Goal: Task Accomplishment & Management: Manage account settings

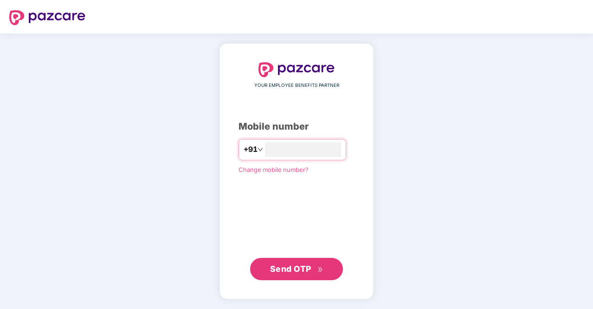
type input "**********"
click at [296, 271] on span "Send OTP" at bounding box center [290, 269] width 41 height 10
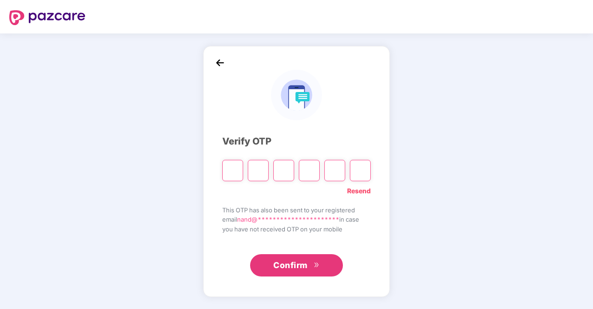
type input "*"
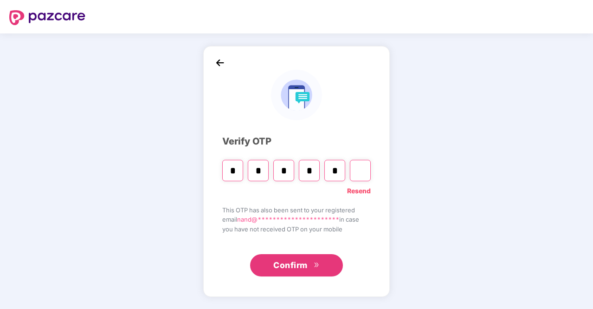
type input "*"
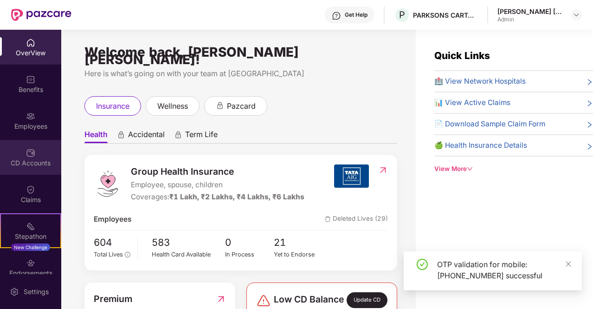
click at [26, 155] on img at bounding box center [30, 152] width 9 height 9
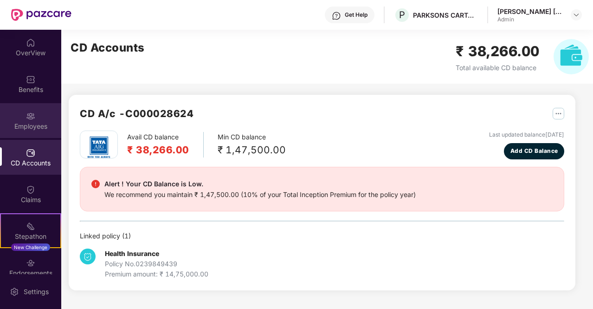
click at [24, 122] on div "Employees" at bounding box center [30, 126] width 61 height 9
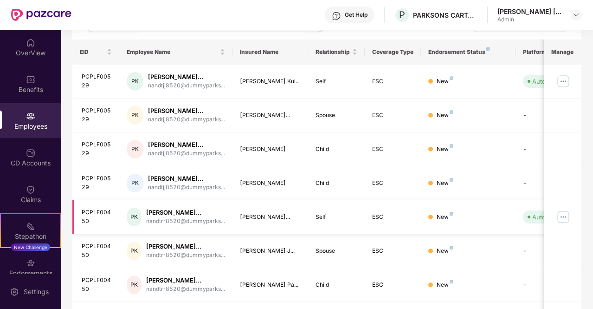
scroll to position [186, 0]
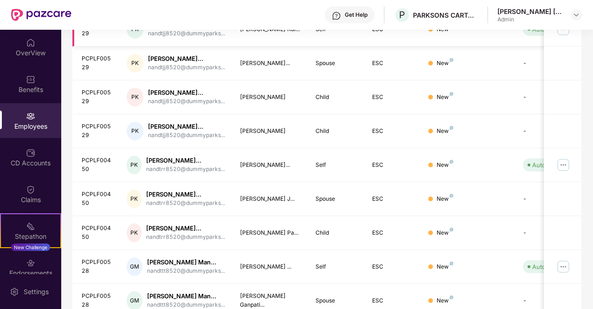
click at [565, 35] on img at bounding box center [563, 29] width 15 height 15
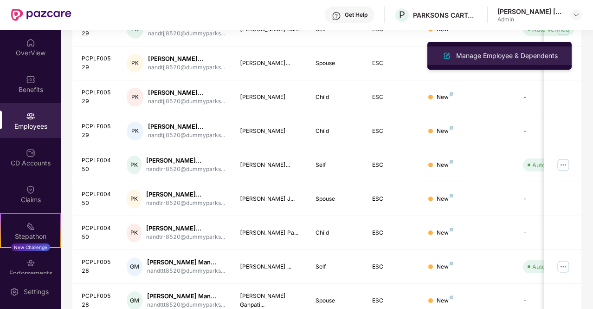
click at [512, 52] on div "Manage Employee & Dependents" at bounding box center [506, 56] width 105 height 10
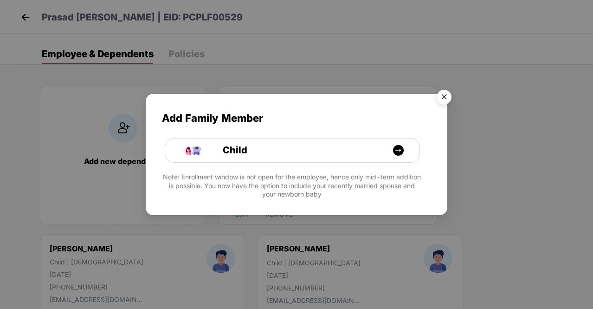
click at [446, 96] on img "Close" at bounding box center [444, 98] width 26 height 26
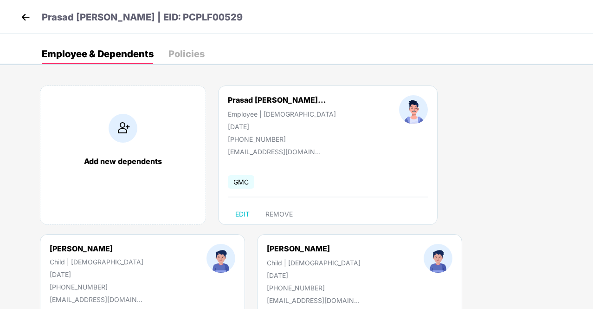
click at [184, 53] on div "Policies" at bounding box center [186, 53] width 36 height 9
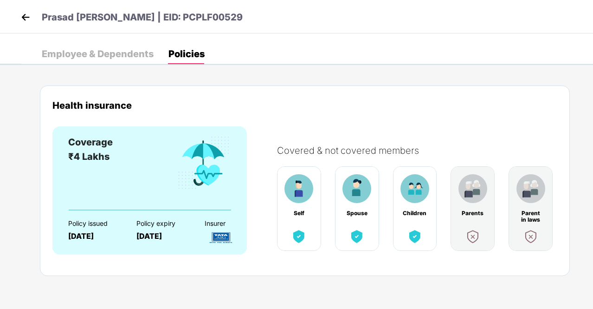
click at [98, 52] on div "Employee & Dependents" at bounding box center [98, 53] width 112 height 9
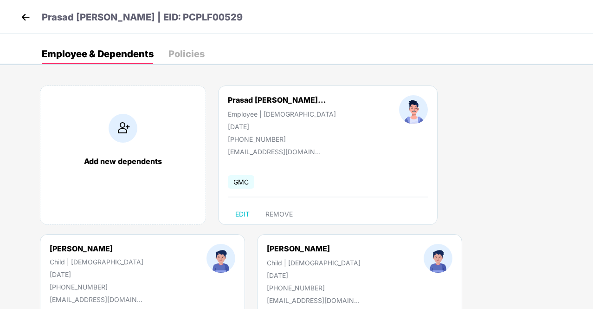
click at [27, 19] on img at bounding box center [26, 17] width 14 height 14
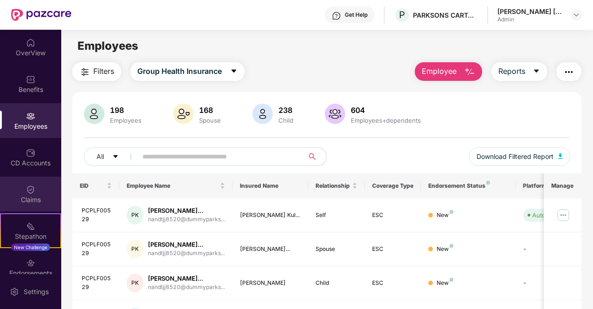
click at [31, 190] on img at bounding box center [30, 189] width 9 height 9
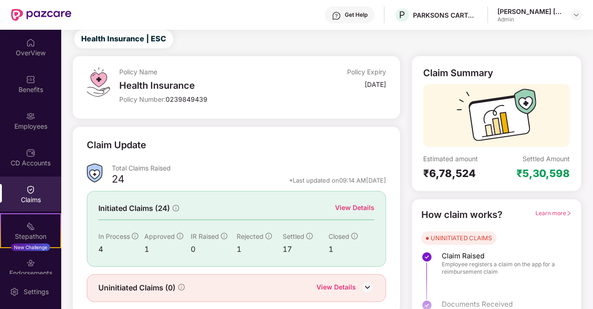
scroll to position [54, 0]
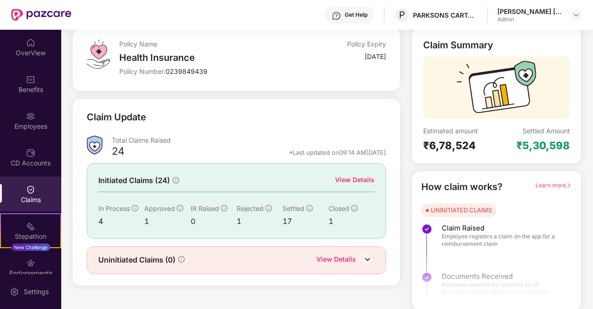
click at [363, 178] on div "View Details" at bounding box center [354, 179] width 39 height 10
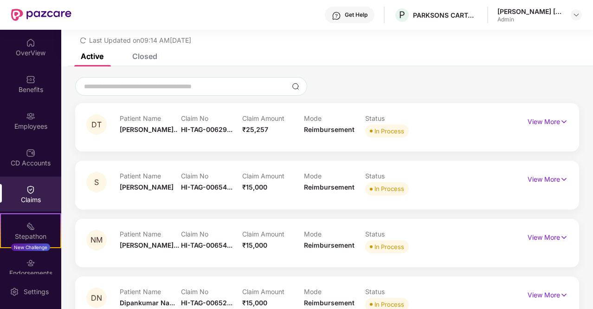
scroll to position [54, 0]
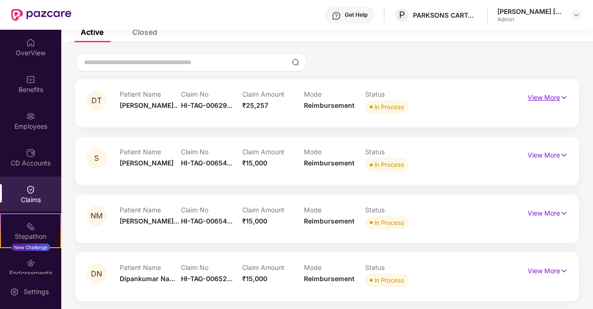
click at [564, 98] on img at bounding box center [564, 97] width 8 height 10
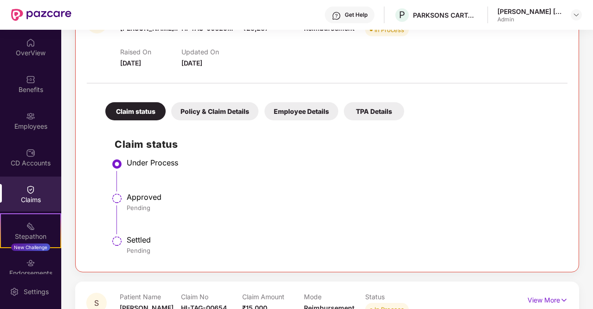
scroll to position [100, 0]
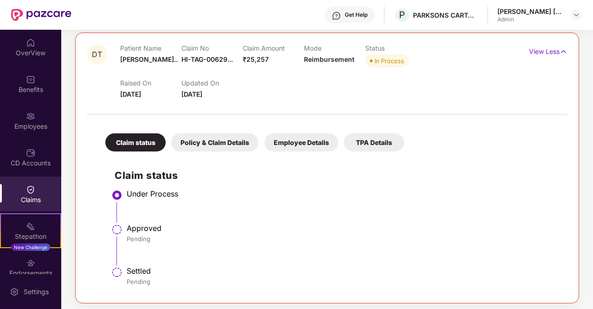
click at [225, 147] on div "Policy & Claim Details" at bounding box center [214, 142] width 87 height 18
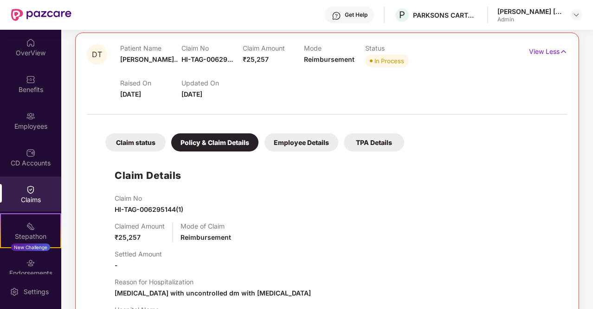
click at [311, 146] on div "Employee Details" at bounding box center [301, 142] width 74 height 18
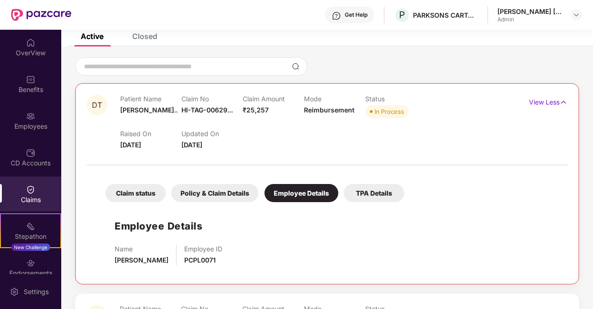
scroll to position [7, 0]
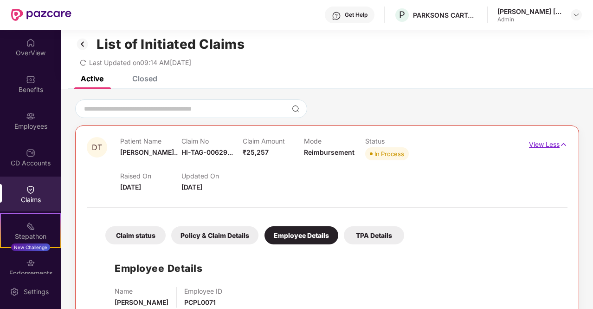
click at [561, 144] on img at bounding box center [564, 144] width 8 height 10
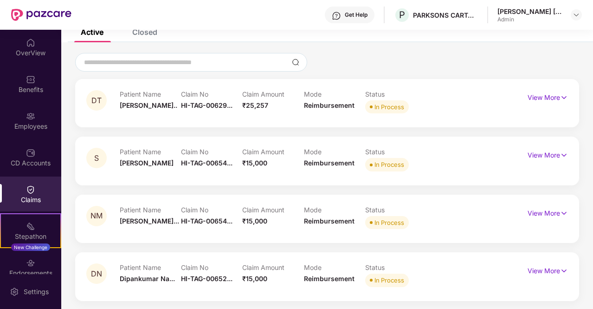
scroll to position [55, 0]
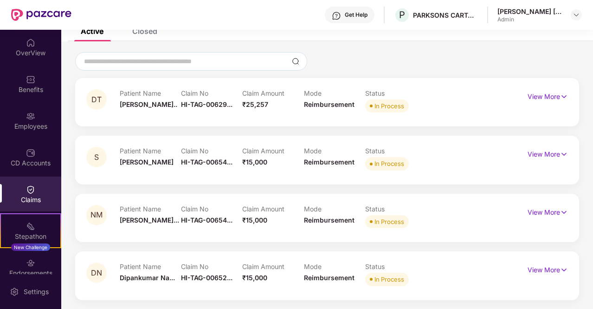
click at [152, 29] on div "Get Help P PARKSONS CARTAMUNDI PVT LTD [PERSON_NAME] [PERSON_NAME] Admin" at bounding box center [326, 15] width 510 height 30
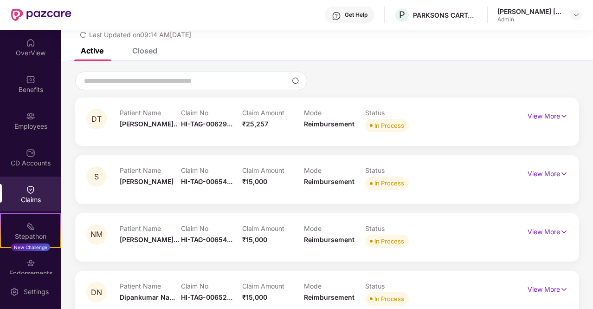
scroll to position [8, 0]
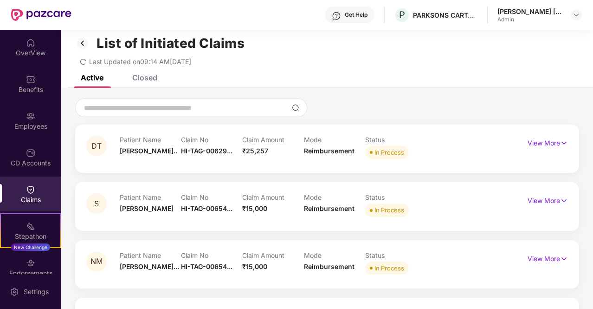
click at [152, 76] on div "Closed" at bounding box center [144, 77] width 25 height 9
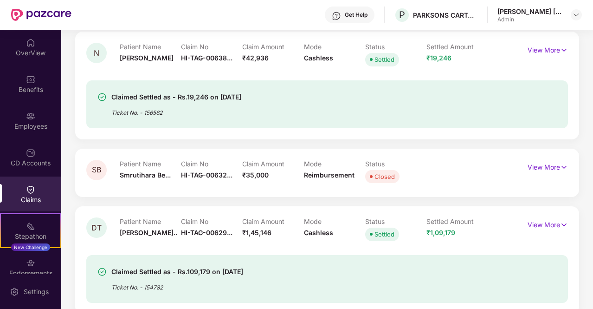
scroll to position [519, 0]
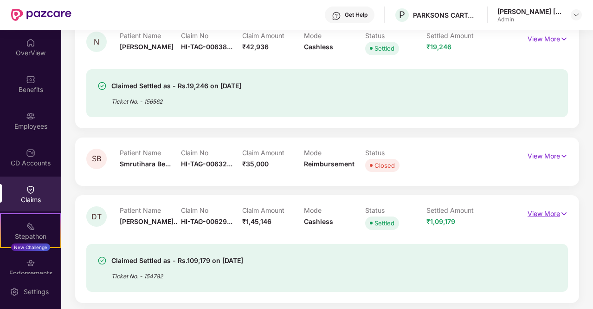
click at [560, 214] on img at bounding box center [564, 213] width 8 height 10
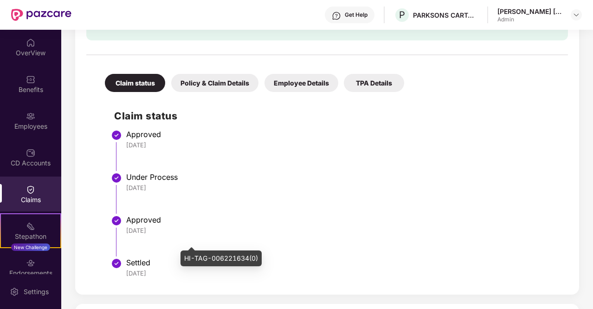
scroll to position [797, 0]
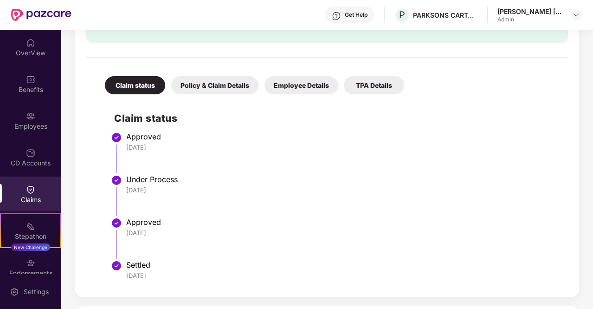
click at [238, 80] on div "Policy & Claim Details" at bounding box center [214, 85] width 87 height 18
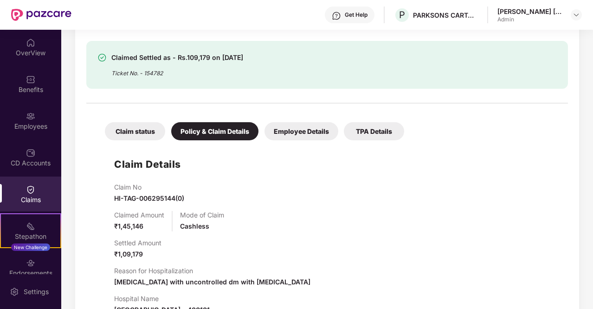
scroll to position [751, 0]
click at [307, 135] on div "Employee Details" at bounding box center [301, 131] width 74 height 18
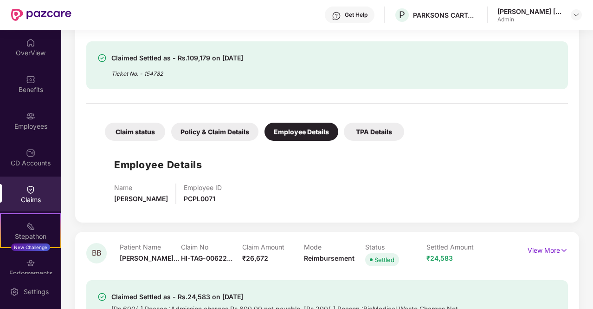
click at [363, 129] on div "TPA Details" at bounding box center [374, 131] width 60 height 18
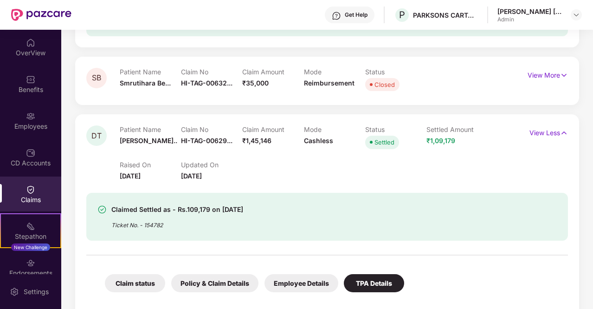
scroll to position [658, 0]
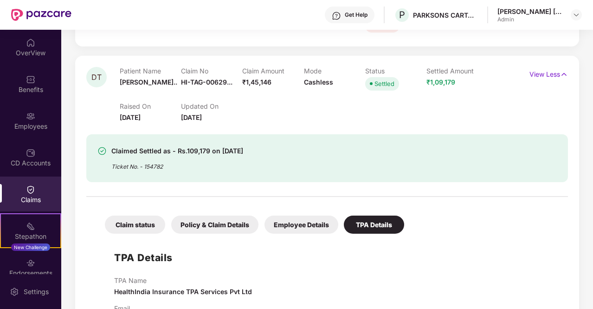
click at [146, 223] on div "Claim status" at bounding box center [135, 224] width 60 height 18
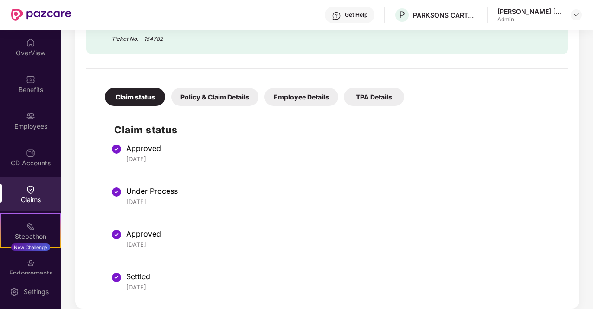
scroll to position [844, 0]
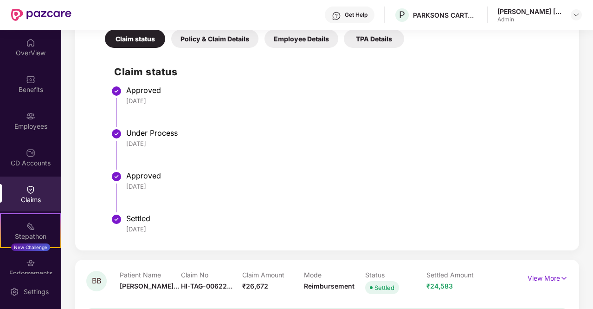
click at [119, 217] on img at bounding box center [116, 218] width 11 height 11
click at [127, 182] on div "[DATE]" at bounding box center [342, 186] width 432 height 8
click at [124, 127] on li "Approved [DATE]" at bounding box center [336, 110] width 444 height 43
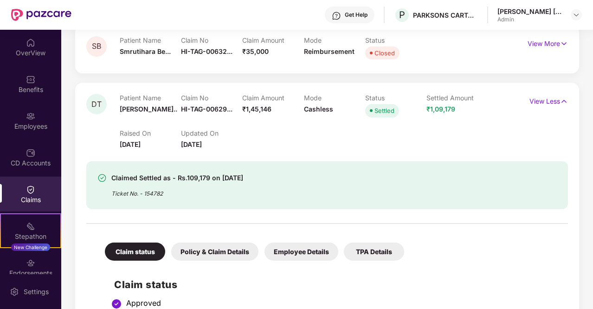
scroll to position [565, 0]
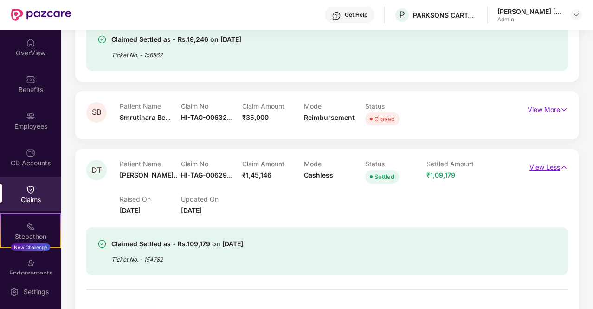
click at [559, 168] on p "View Less" at bounding box center [548, 166] width 39 height 13
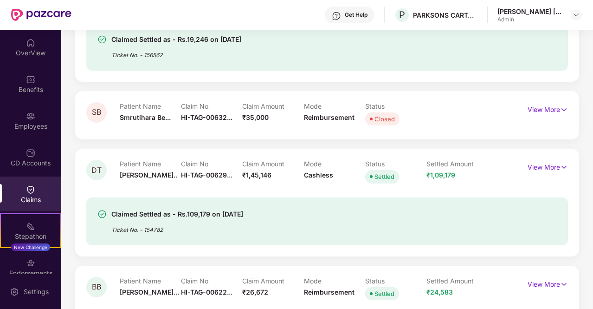
click at [104, 210] on img at bounding box center [101, 213] width 9 height 9
click at [101, 214] on img at bounding box center [101, 213] width 9 height 9
click at [29, 116] on img at bounding box center [30, 115] width 9 height 9
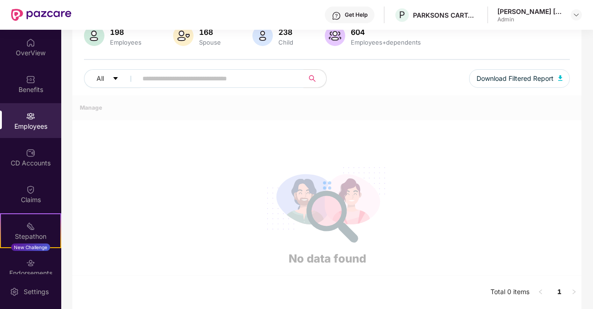
scroll to position [314, 0]
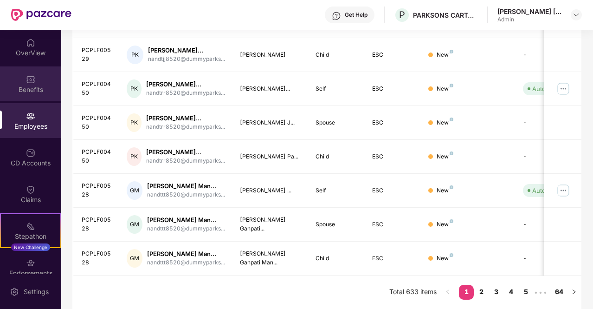
click at [32, 87] on div "Benefits" at bounding box center [30, 88] width 61 height 9
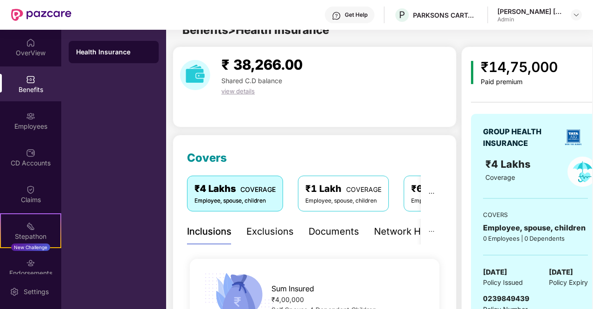
scroll to position [565, 0]
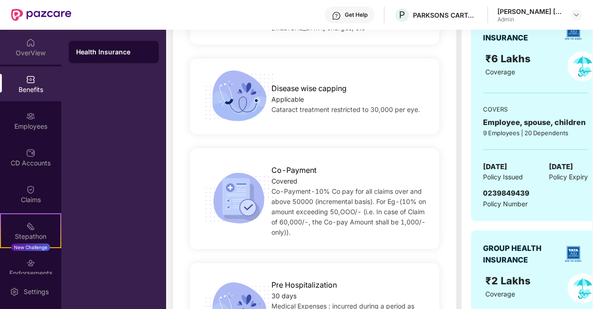
click at [35, 47] on div "OverView" at bounding box center [30, 47] width 61 height 35
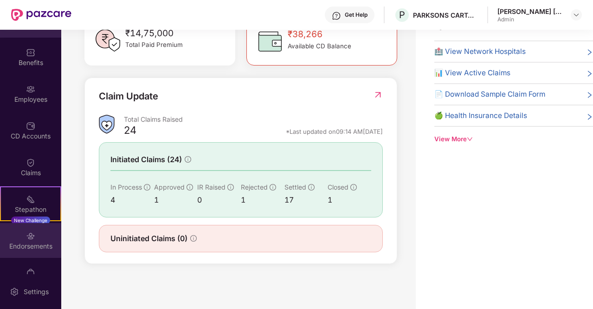
scroll to position [49, 0]
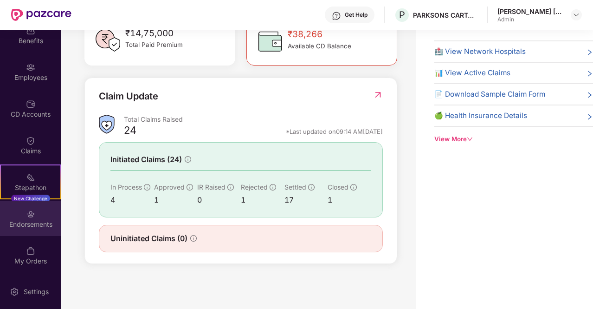
click at [32, 216] on img at bounding box center [30, 213] width 9 height 9
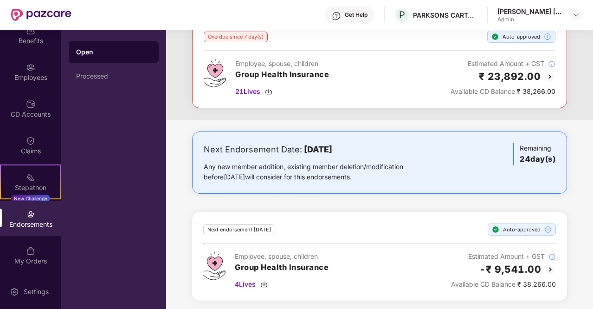
scroll to position [62, 0]
click at [548, 266] on img at bounding box center [550, 268] width 11 height 11
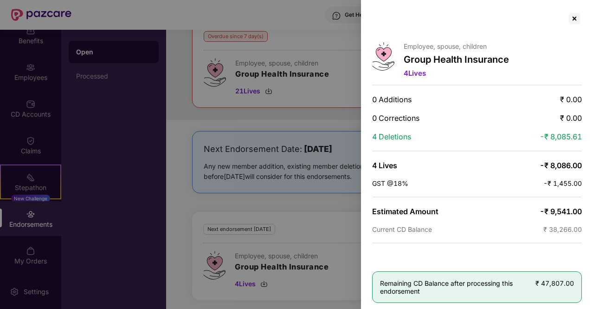
scroll to position [0, 0]
click at [310, 217] on div at bounding box center [296, 154] width 593 height 309
click at [574, 16] on div at bounding box center [574, 18] width 15 height 15
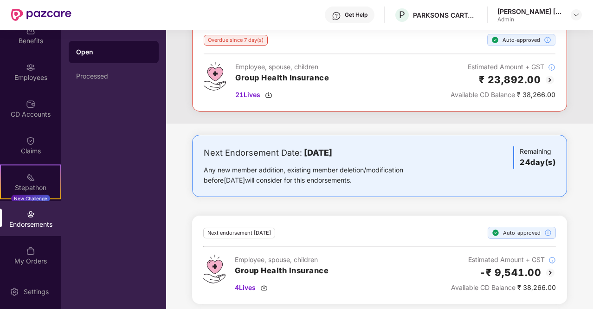
scroll to position [62, 0]
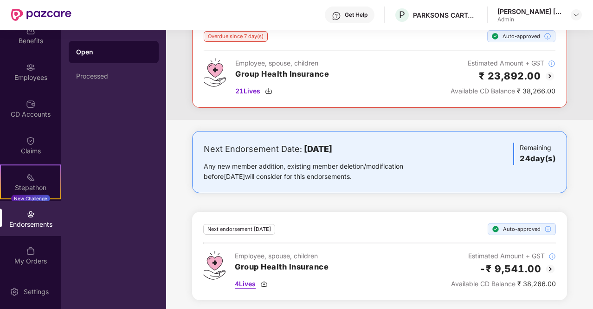
click at [266, 280] on img at bounding box center [263, 283] width 7 height 7
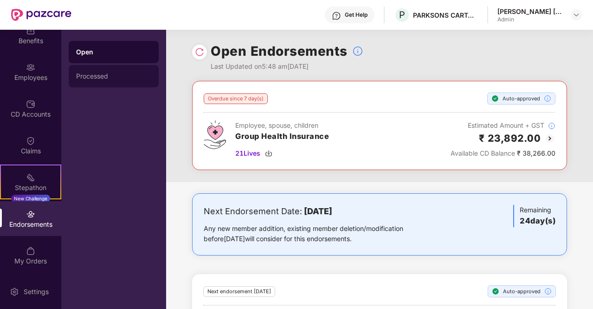
click at [102, 78] on div "Processed" at bounding box center [113, 75] width 75 height 7
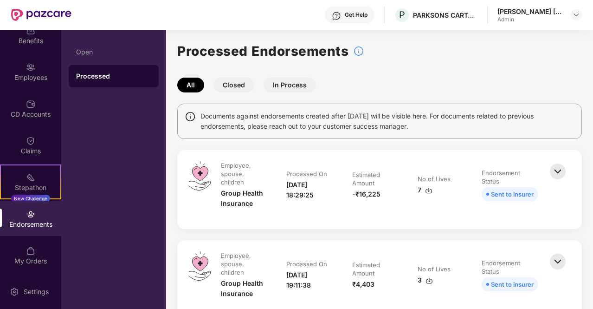
click at [231, 81] on button "Closed" at bounding box center [233, 84] width 41 height 15
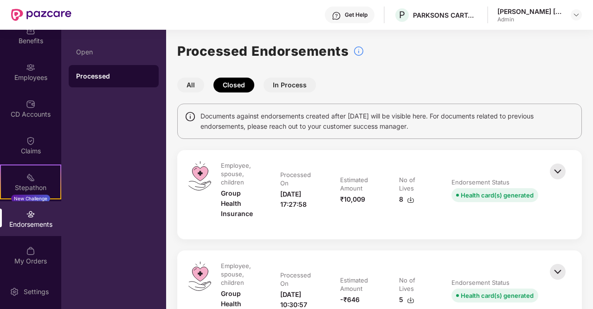
click at [295, 85] on button "In Process" at bounding box center [290, 84] width 52 height 15
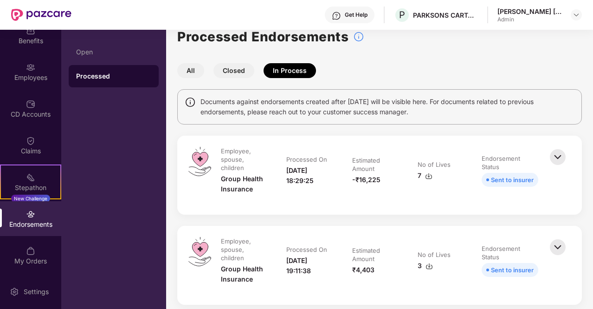
scroll to position [21, 0]
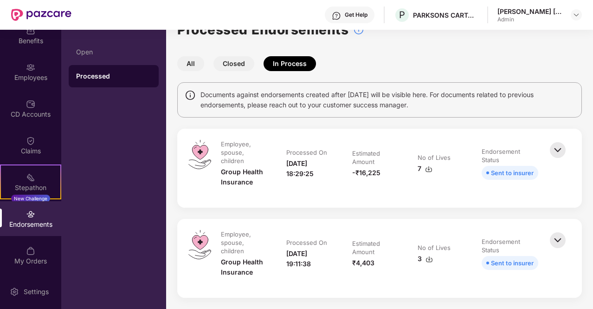
click at [246, 172] on div "Group Health Insurance" at bounding box center [244, 177] width 47 height 20
click at [559, 150] on img at bounding box center [558, 150] width 20 height 20
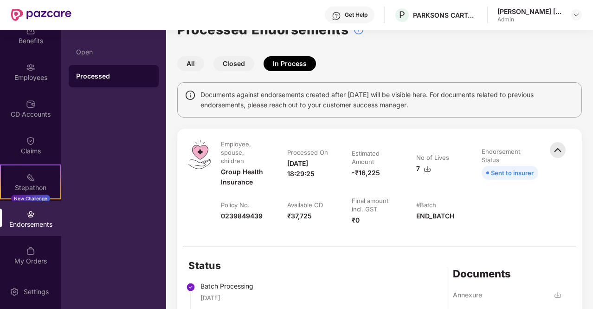
scroll to position [114, 0]
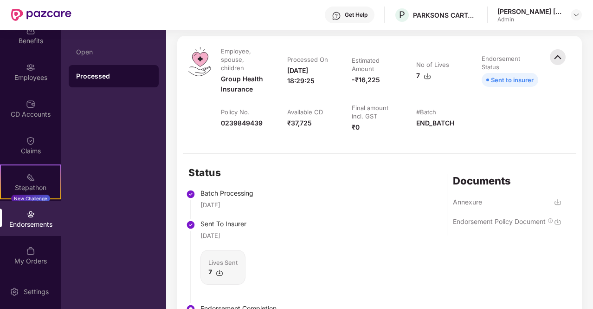
click at [219, 270] on img at bounding box center [219, 272] width 7 height 7
click at [571, 19] on div at bounding box center [576, 14] width 11 height 11
click at [573, 14] on img at bounding box center [576, 14] width 7 height 7
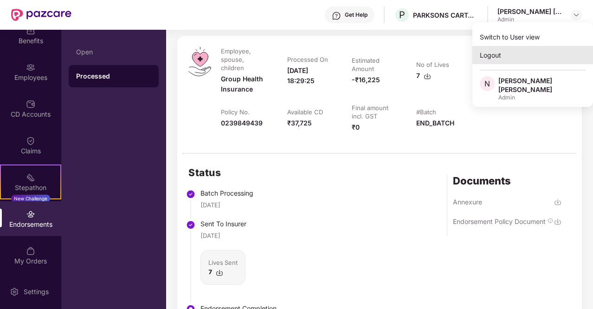
click at [499, 54] on div "Logout" at bounding box center [532, 55] width 121 height 18
